Goal: Task Accomplishment & Management: Manage account settings

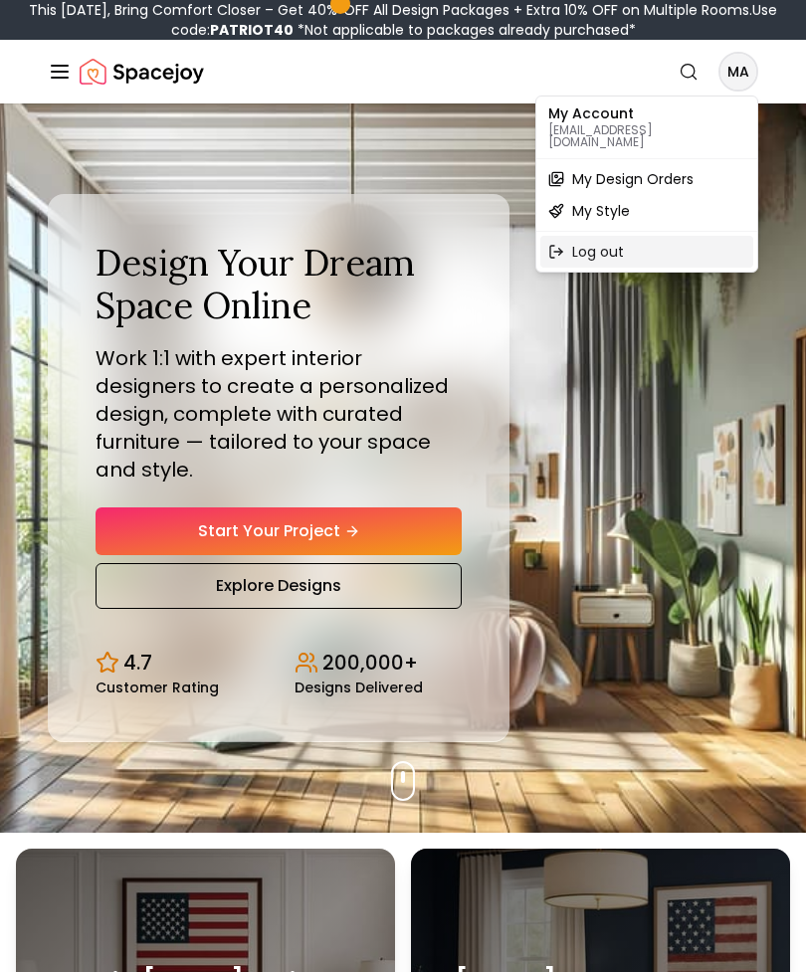
click at [577, 246] on div "Log out" at bounding box center [646, 252] width 213 height 32
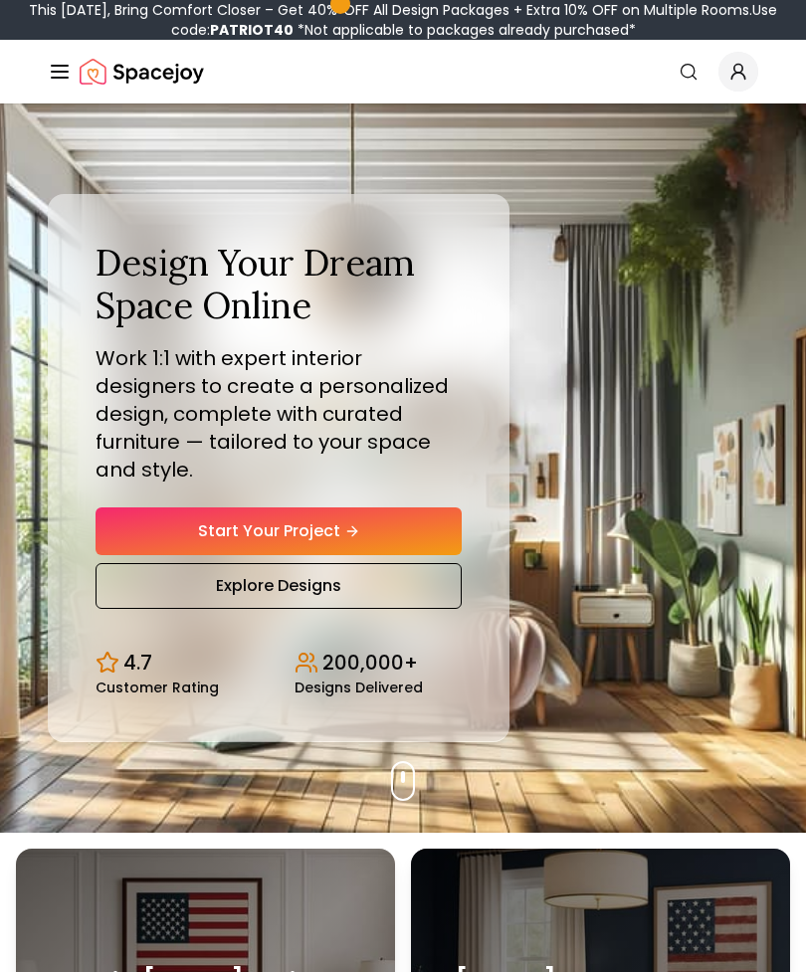
click at [738, 78] on icon "Global" at bounding box center [738, 72] width 20 height 20
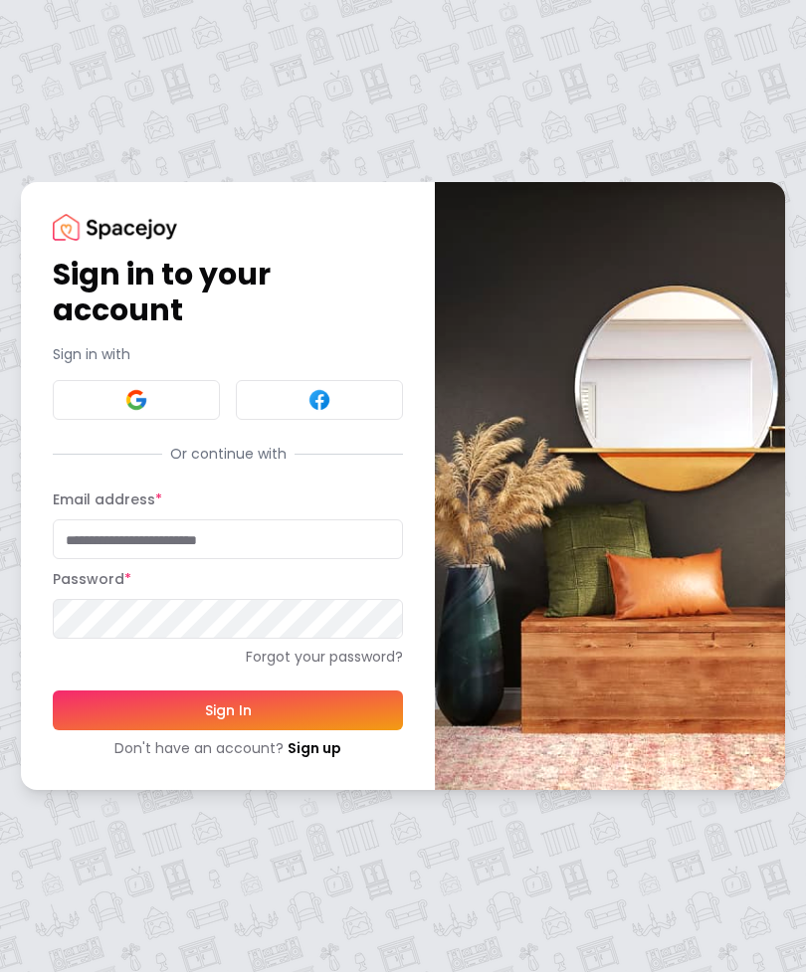
click at [86, 539] on input "Email address *" at bounding box center [228, 539] width 350 height 40
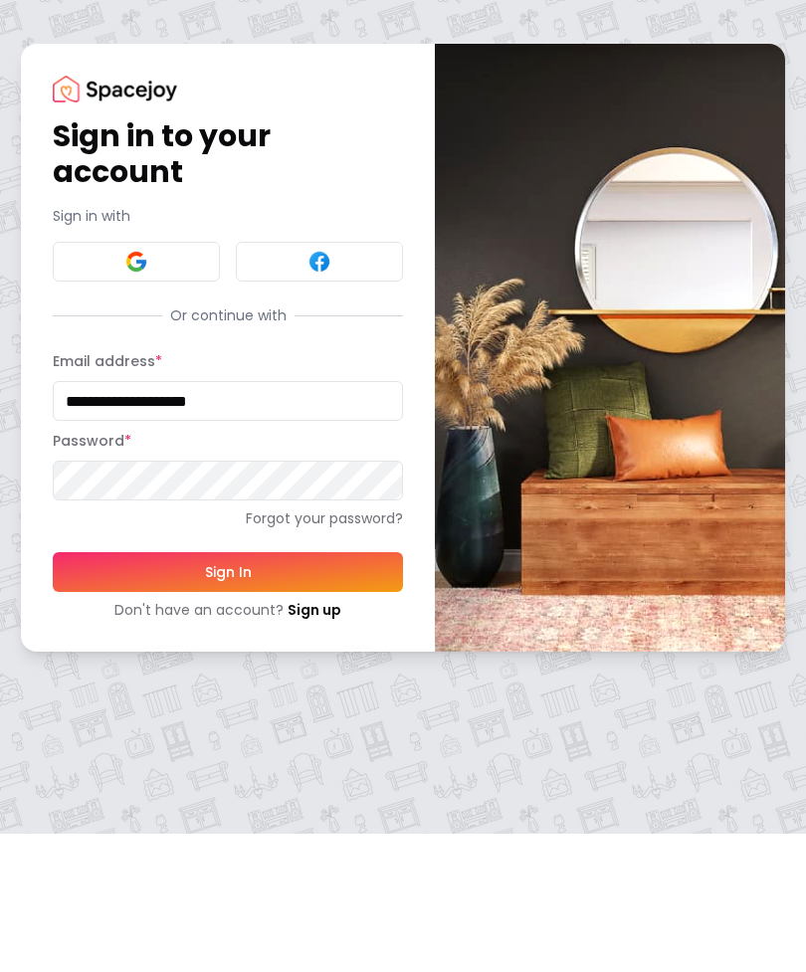
type input "**********"
click at [148, 690] on button "Sign In" at bounding box center [228, 710] width 350 height 40
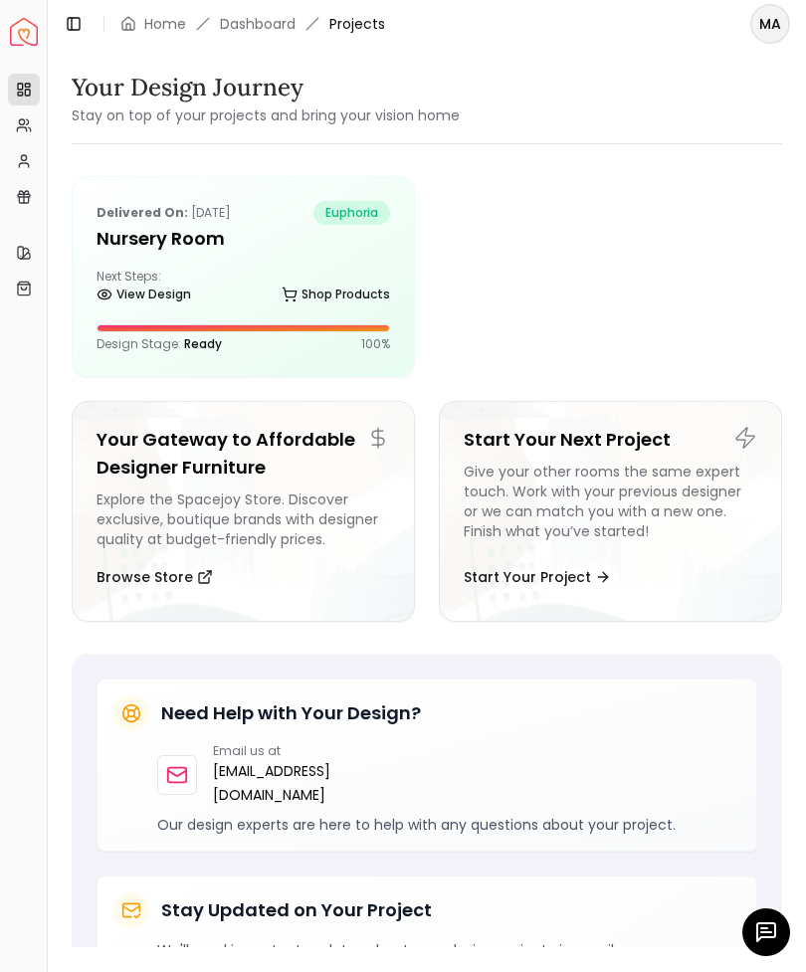
click at [138, 260] on div "Delivered on: Aug 21, 2025 euphoria Nursery Room Next Steps: View Design Shop P…" at bounding box center [243, 276] width 341 height 199
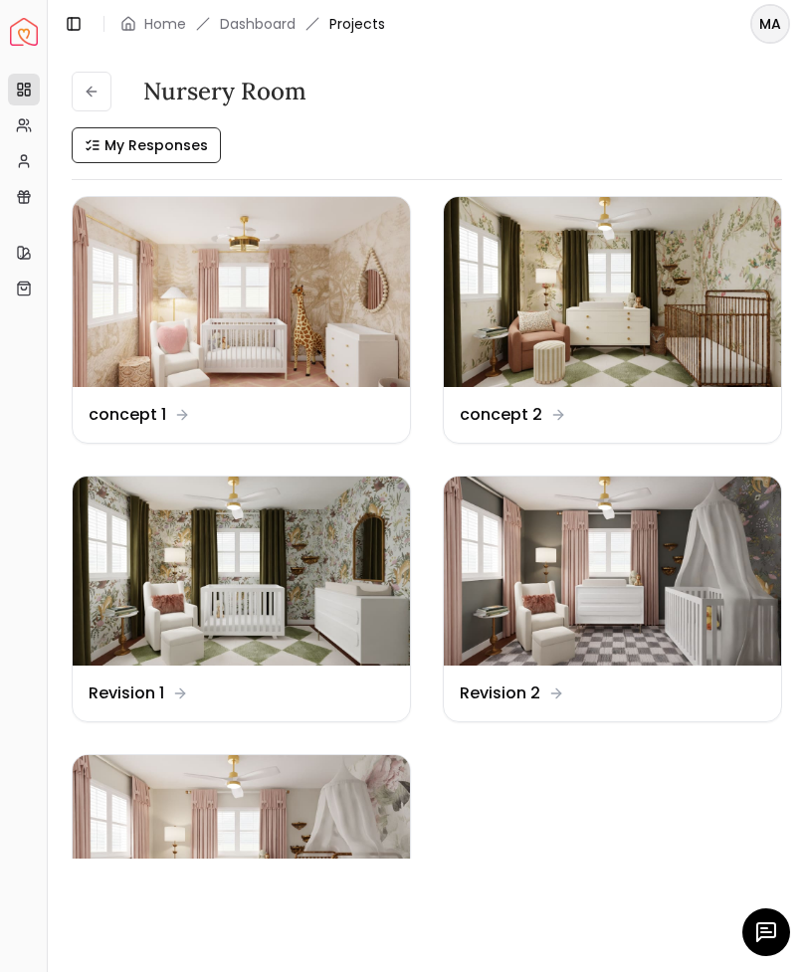
click at [174, 848] on img at bounding box center [241, 850] width 337 height 190
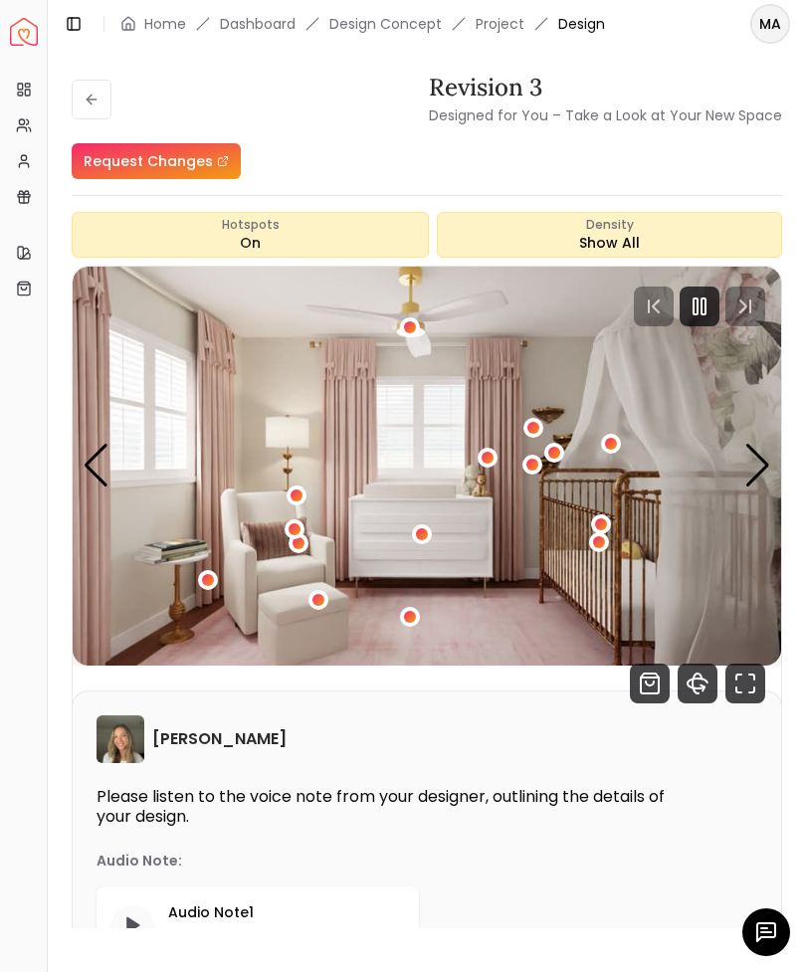
click at [740, 689] on icon "Fullscreen" at bounding box center [745, 684] width 40 height 40
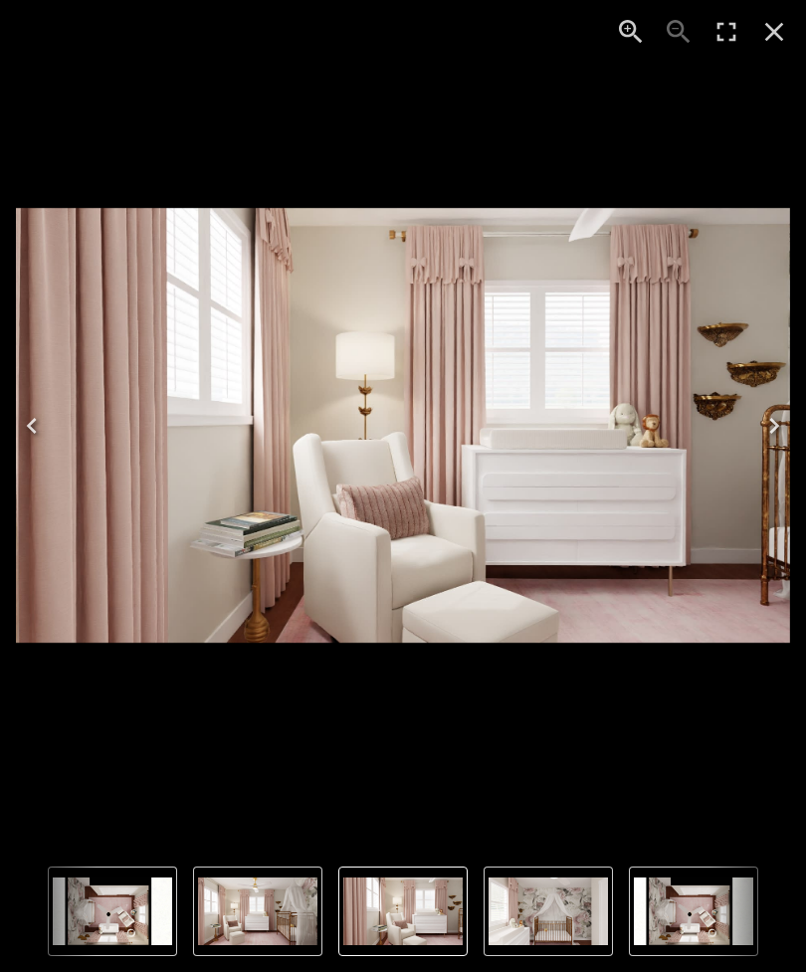
click at [781, 39] on icon "Close" at bounding box center [774, 32] width 19 height 19
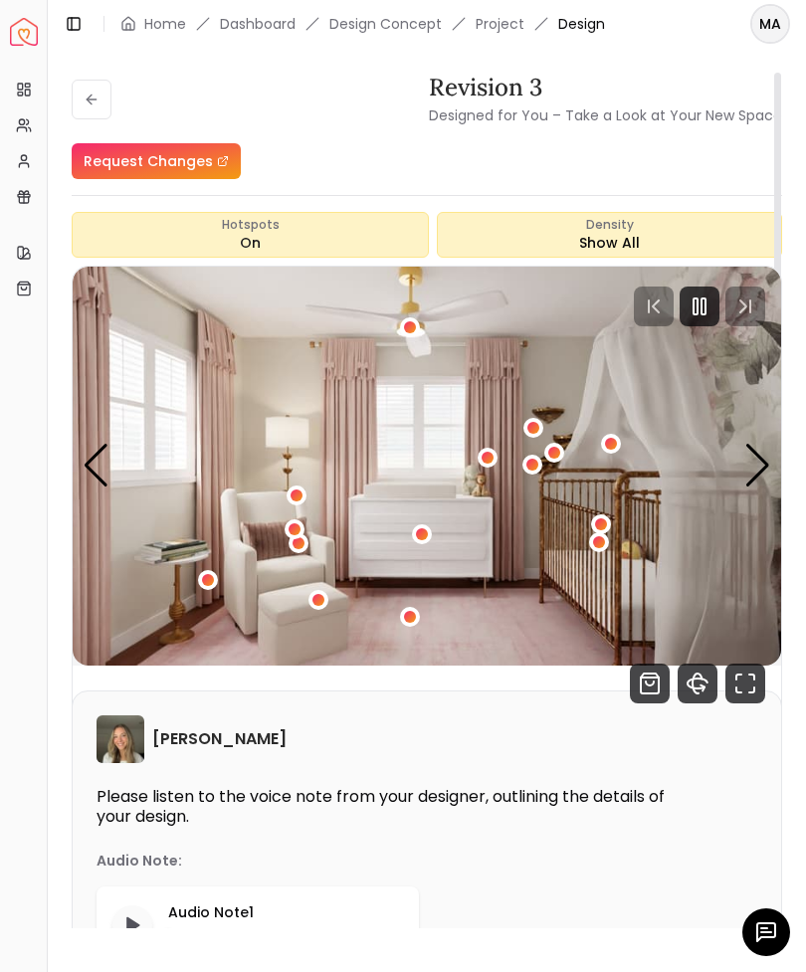
click at [692, 682] on icon "360 View" at bounding box center [696, 684] width 9 height 20
click at [179, 378] on img "1 / 4" at bounding box center [427, 466] width 708 height 399
click at [747, 675] on icon "Fullscreen" at bounding box center [745, 684] width 40 height 40
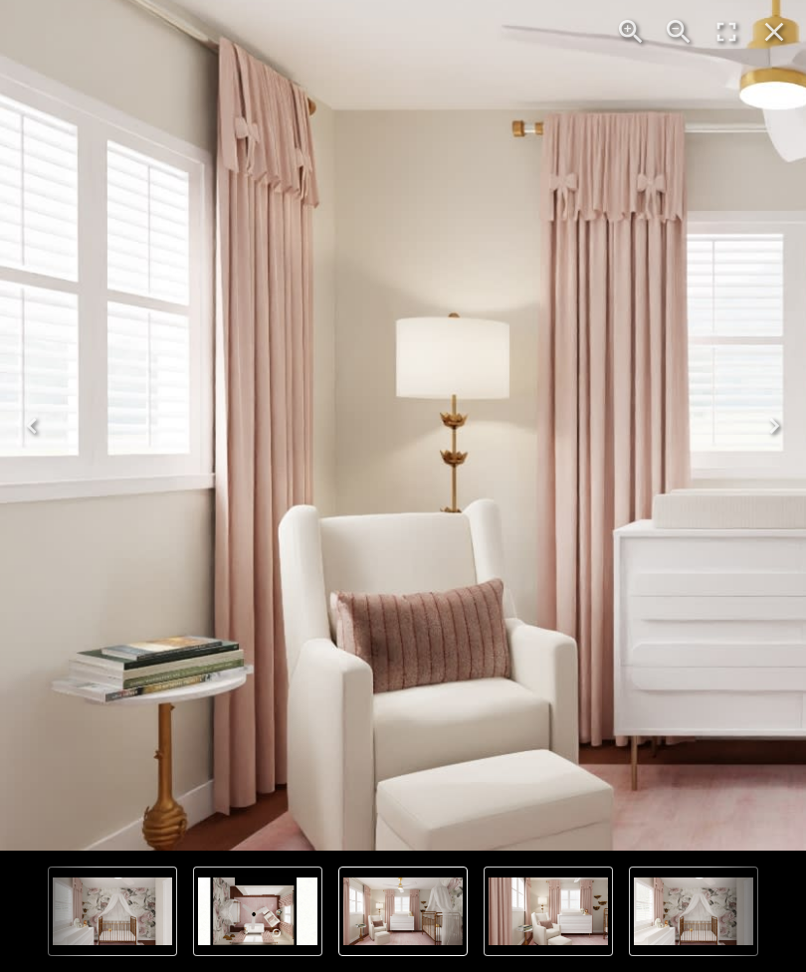
click at [200, 448] on img "1 of 4" at bounding box center [818, 446] width 1855 height 1044
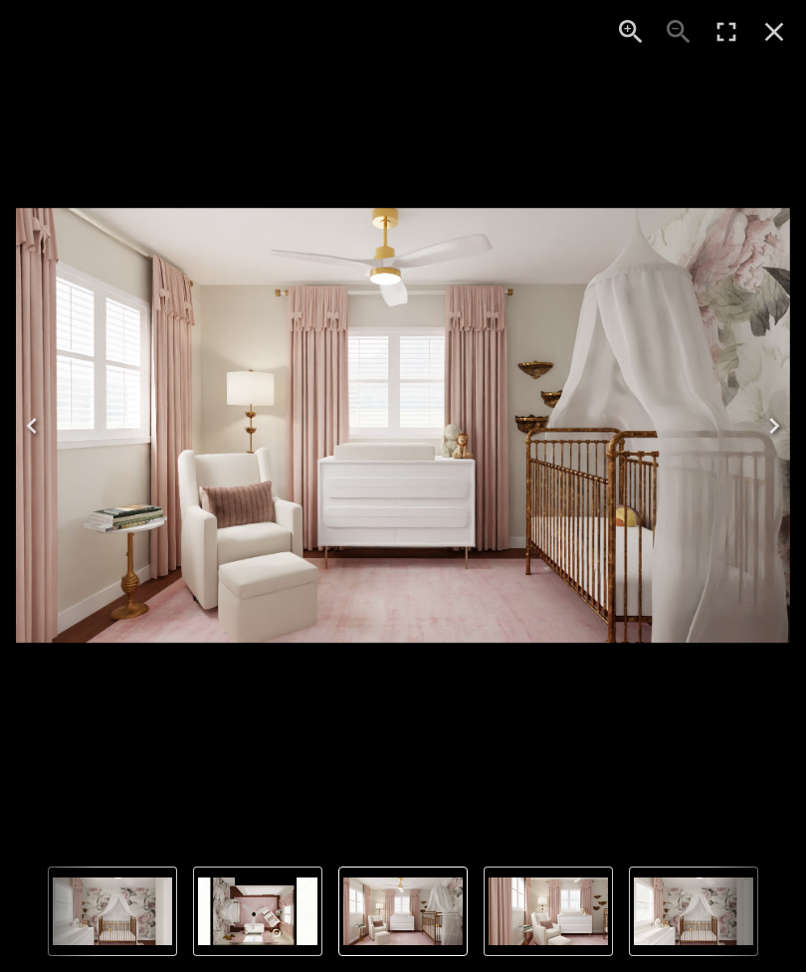
click at [688, 919] on img "3 of 4" at bounding box center [693, 912] width 119 height 68
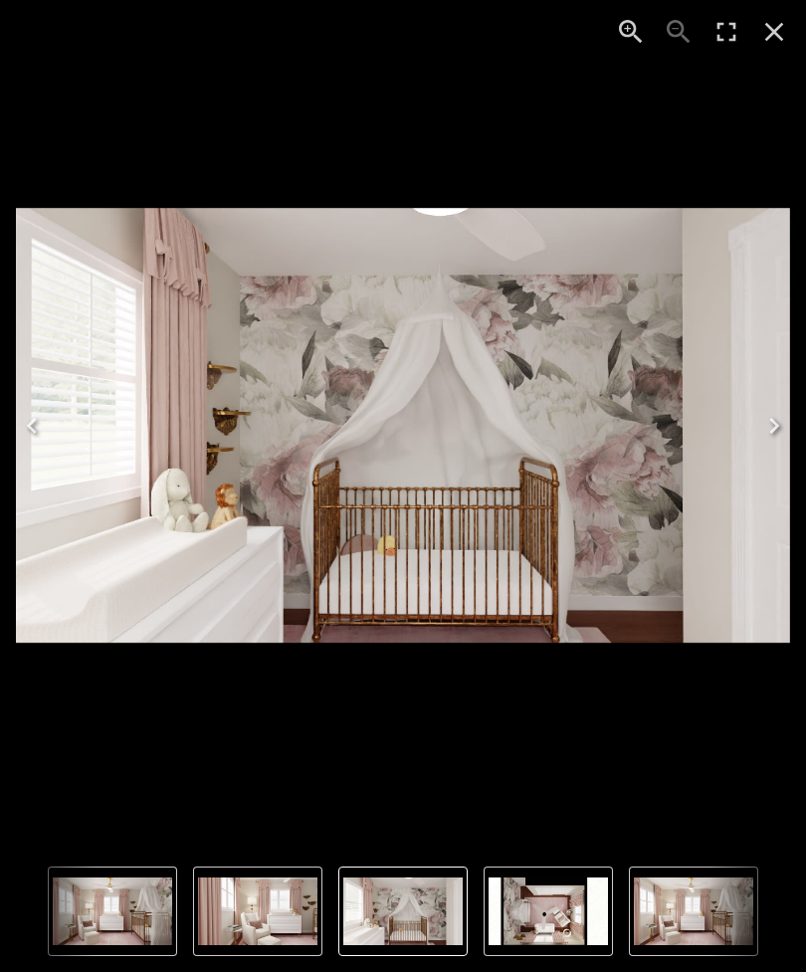
click at [770, 36] on icon "Close" at bounding box center [774, 32] width 19 height 19
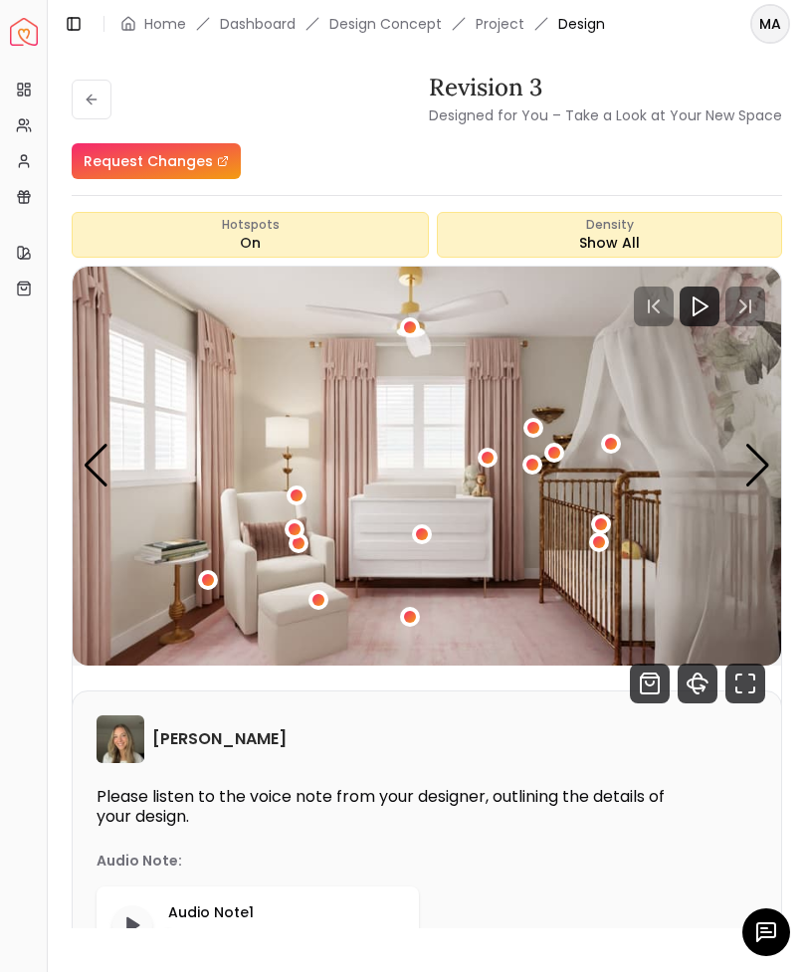
click at [225, 398] on img "1 / 4" at bounding box center [427, 466] width 708 height 399
